Goal: Check status: Check status

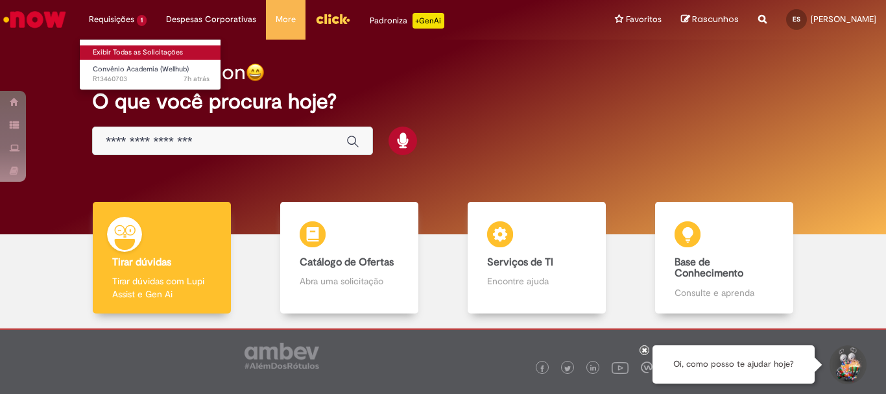
click at [125, 49] on link "Exibir Todas as Solicitações" at bounding box center [151, 52] width 143 height 14
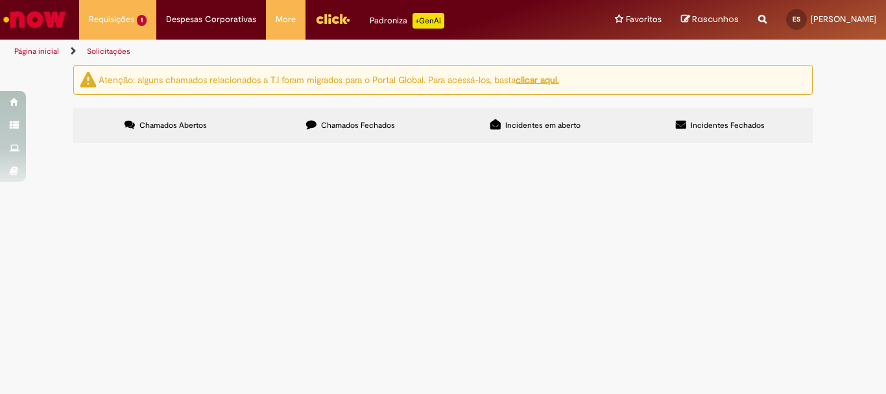
click at [0, 0] on div "Linhas 1 − 1 de 1" at bounding box center [0, 0] width 0 height 0
click at [0, 0] on td "mensalidade da academia foi desconto em folha no mes de agosto mais não foi rep…" at bounding box center [0, 0] width 0 height 0
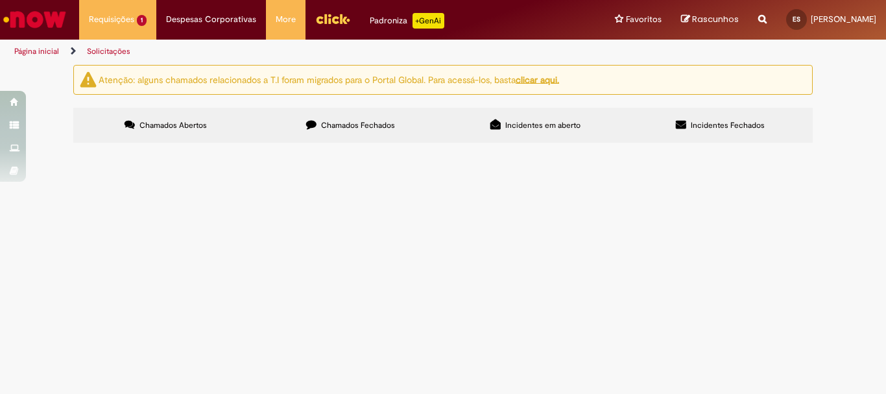
click at [0, 0] on img at bounding box center [0, 0] width 0 height 0
click at [0, 0] on button at bounding box center [0, 0] width 0 height 0
